Goal: Navigation & Orientation: Find specific page/section

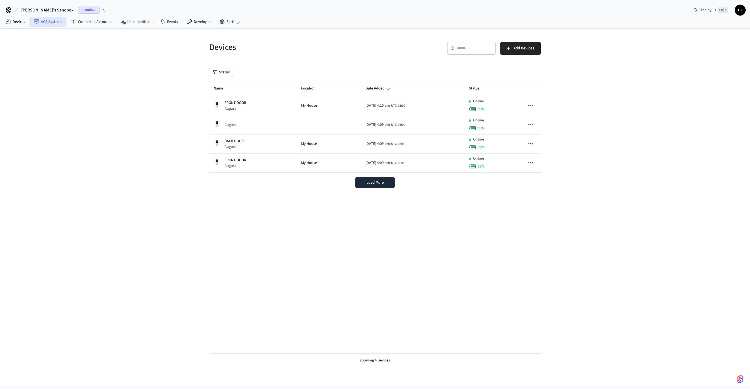
click at [47, 22] on link "ACS Systems" at bounding box center [47, 22] width 37 height 10
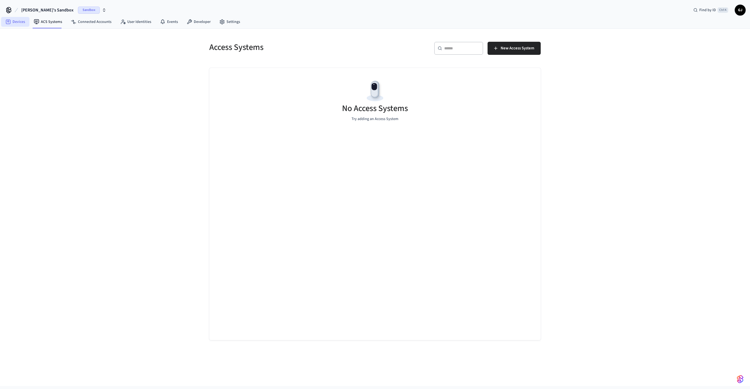
click at [14, 26] on link "Devices" at bounding box center [15, 22] width 28 height 10
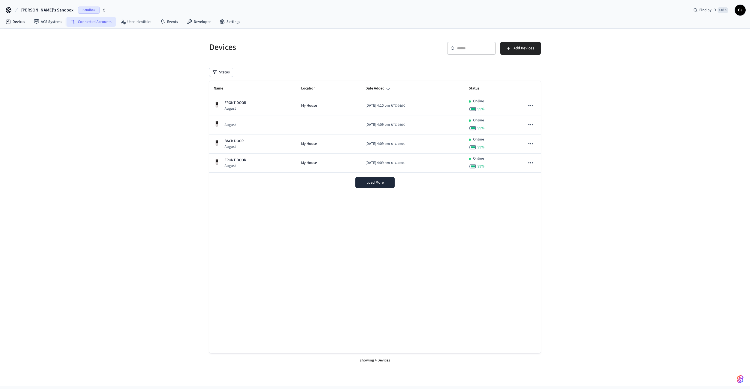
click at [102, 22] on link "Connected Accounts" at bounding box center [90, 22] width 49 height 10
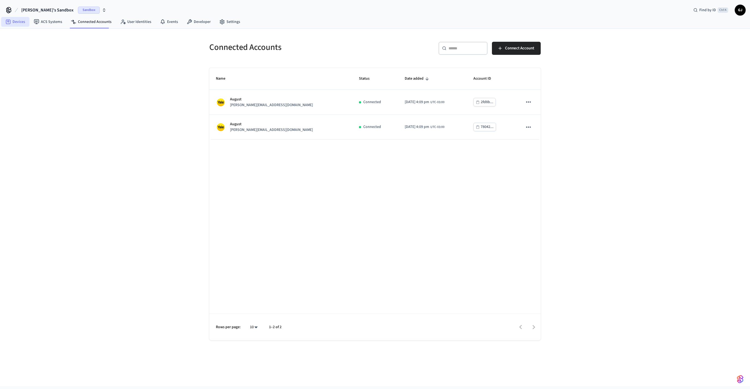
click at [12, 22] on link "Devices" at bounding box center [15, 22] width 28 height 10
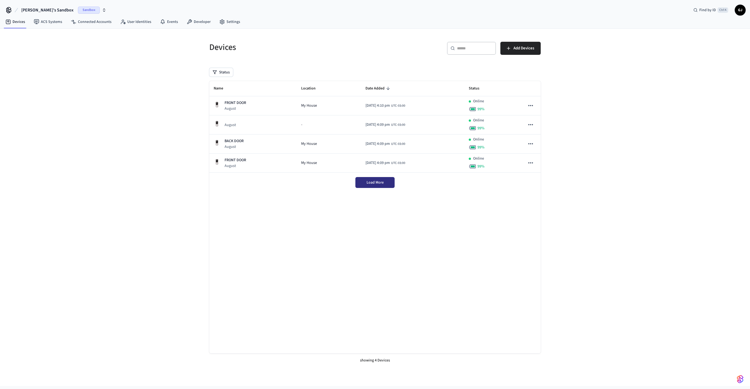
click at [371, 180] on span "Load More" at bounding box center [374, 182] width 17 height 5
click at [48, 18] on link "ACS Systems" at bounding box center [47, 22] width 37 height 10
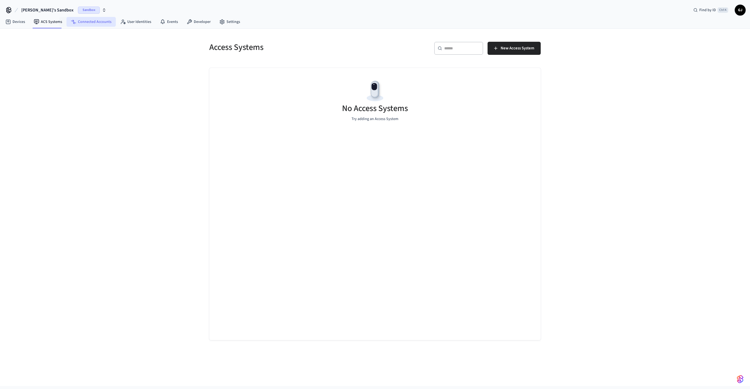
click at [73, 22] on icon at bounding box center [74, 23] width 3 height 2
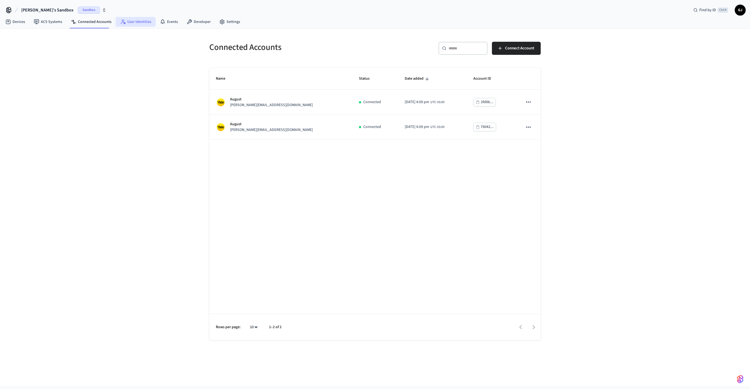
click at [143, 24] on link "User Identities" at bounding box center [136, 22] width 40 height 10
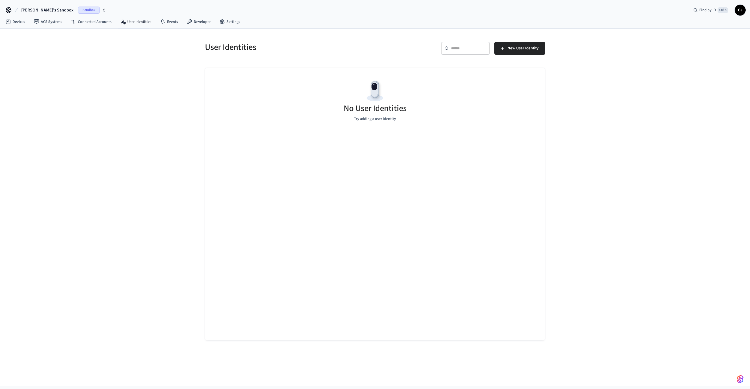
click at [35, 10] on span "[PERSON_NAME]'s Sandbox" at bounding box center [47, 10] width 52 height 7
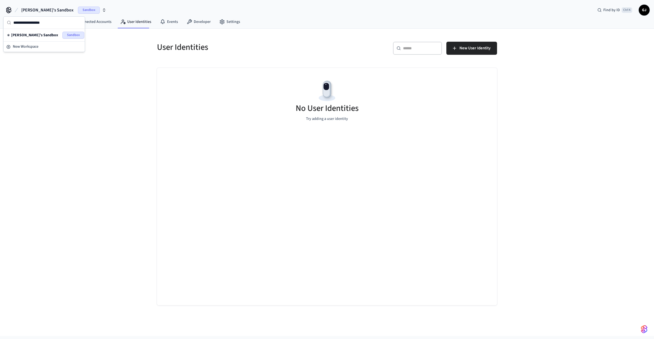
click at [134, 60] on div "User Identities ​ ​ New User Identity No User Identities Try adding a user iden…" at bounding box center [327, 182] width 654 height 307
click at [195, 25] on link "Developer" at bounding box center [198, 22] width 33 height 10
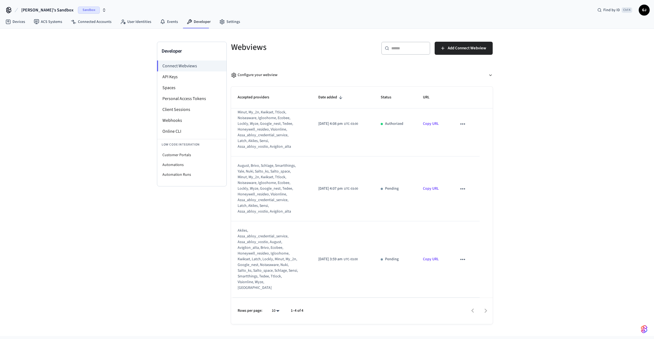
scroll to position [94, 0]
click at [461, 262] on icon "sticky table" at bounding box center [462, 259] width 7 height 7
click at [476, 277] on li "Delete" at bounding box center [475, 279] width 25 height 14
click at [463, 192] on icon "sticky table" at bounding box center [462, 188] width 7 height 7
click at [469, 207] on icon at bounding box center [469, 209] width 4 height 4
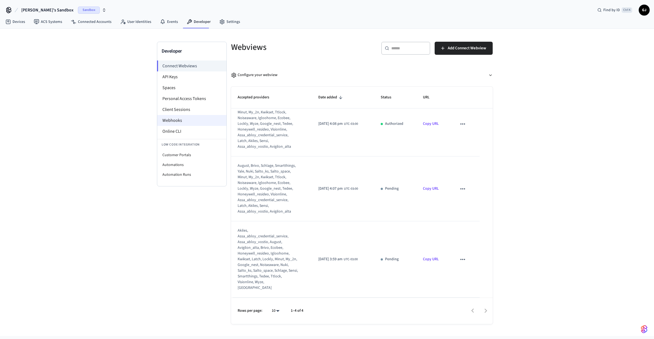
scroll to position [0, 0]
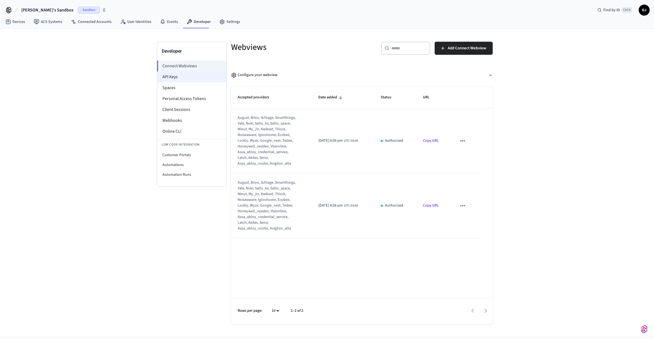
click at [179, 76] on li "API Keys" at bounding box center [191, 76] width 69 height 11
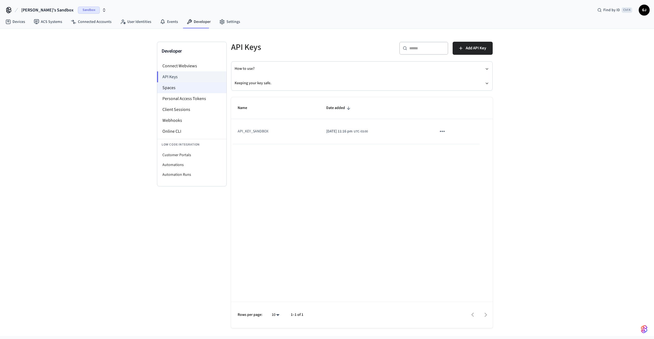
click at [185, 90] on li "Spaces" at bounding box center [191, 87] width 69 height 11
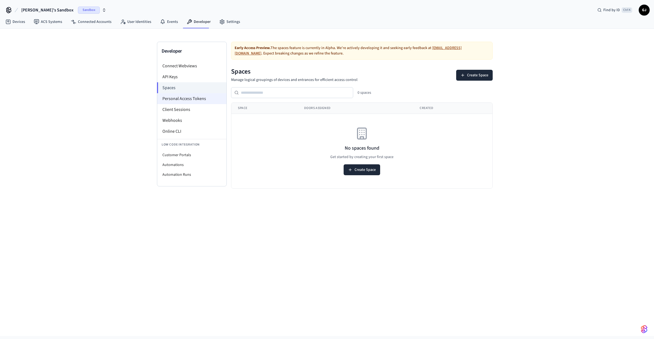
click at [168, 98] on li "Personal Access Tokens" at bounding box center [191, 98] width 69 height 11
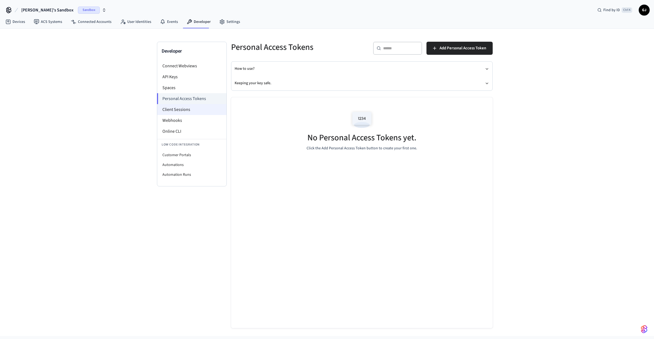
click at [180, 112] on li "Client Sessions" at bounding box center [191, 109] width 69 height 11
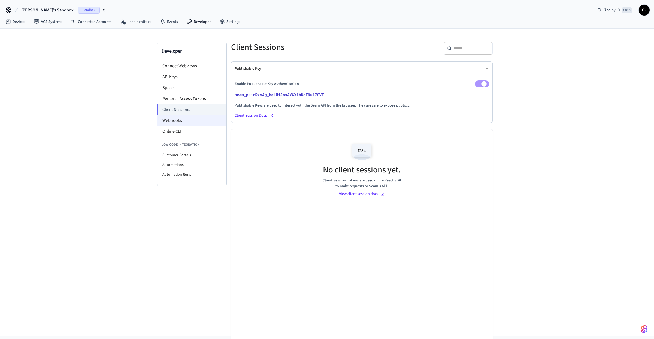
click at [169, 116] on li "Webhooks" at bounding box center [191, 120] width 69 height 11
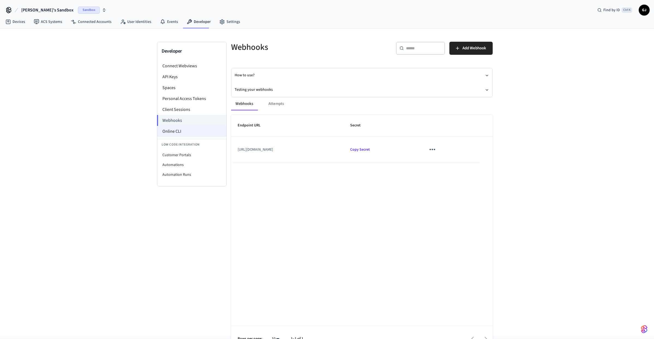
click at [187, 134] on li "Online CLI" at bounding box center [191, 131] width 69 height 11
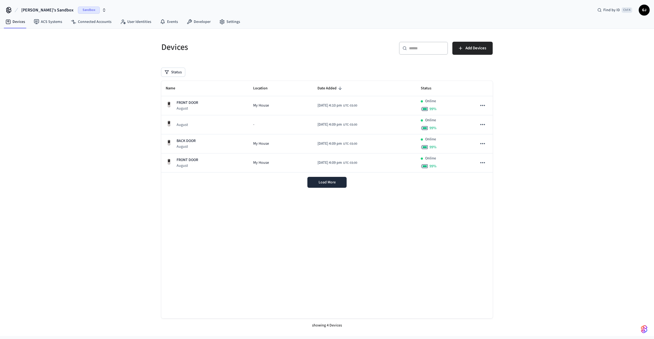
click at [49, 12] on span "[PERSON_NAME]'s Sandbox" at bounding box center [47, 10] width 52 height 7
click at [19, 34] on span "Development" at bounding box center [18, 34] width 22 height 5
